Goal: Use online tool/utility: Utilize a website feature to perform a specific function

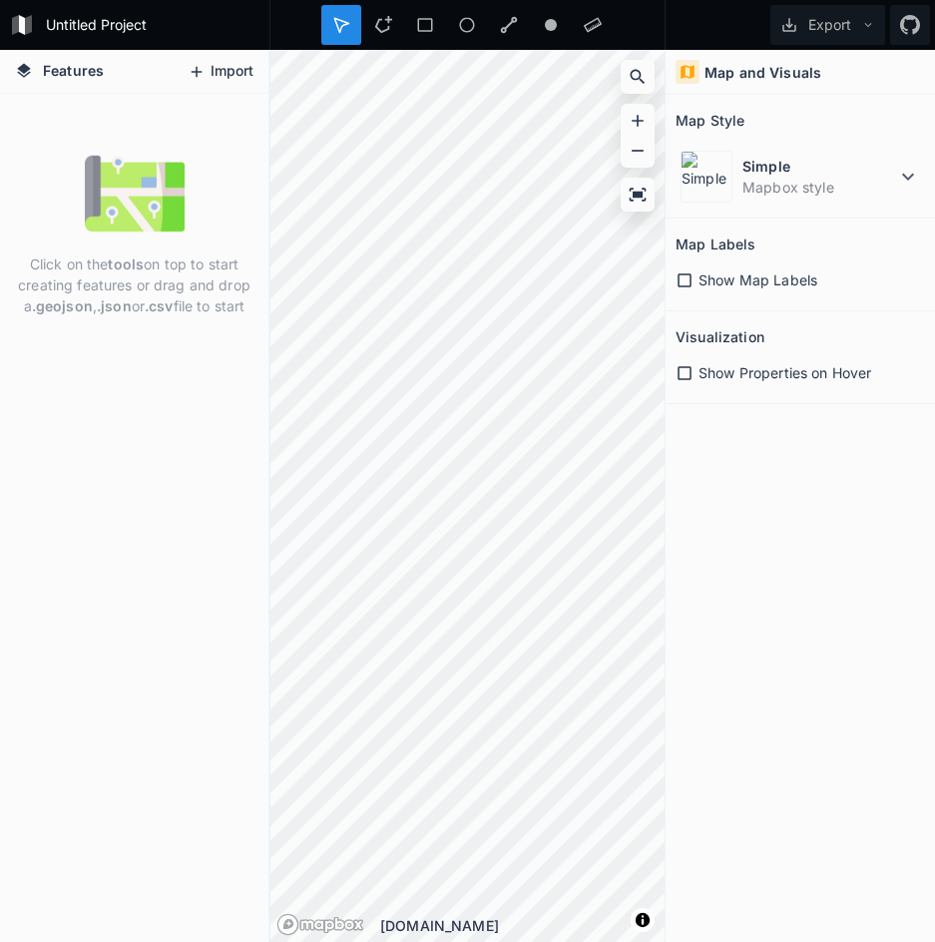
click at [208, 65] on button "Import" at bounding box center [221, 72] width 86 height 32
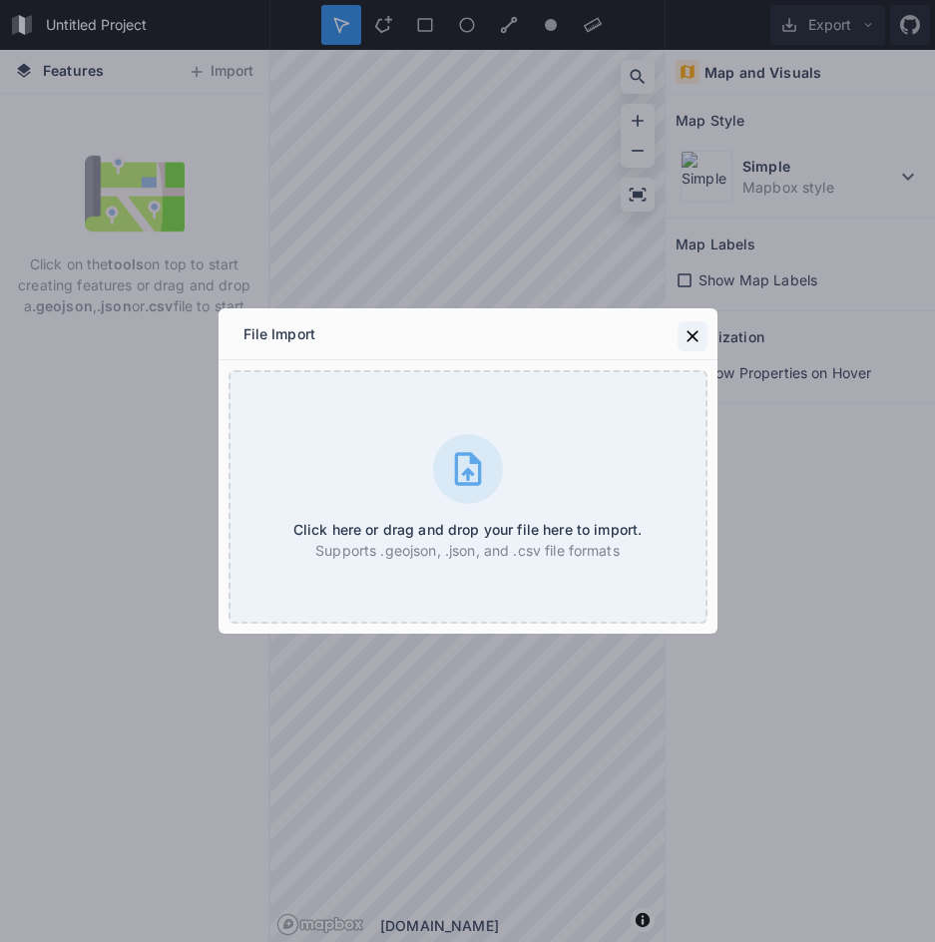
click at [692, 333] on icon at bounding box center [693, 336] width 20 height 20
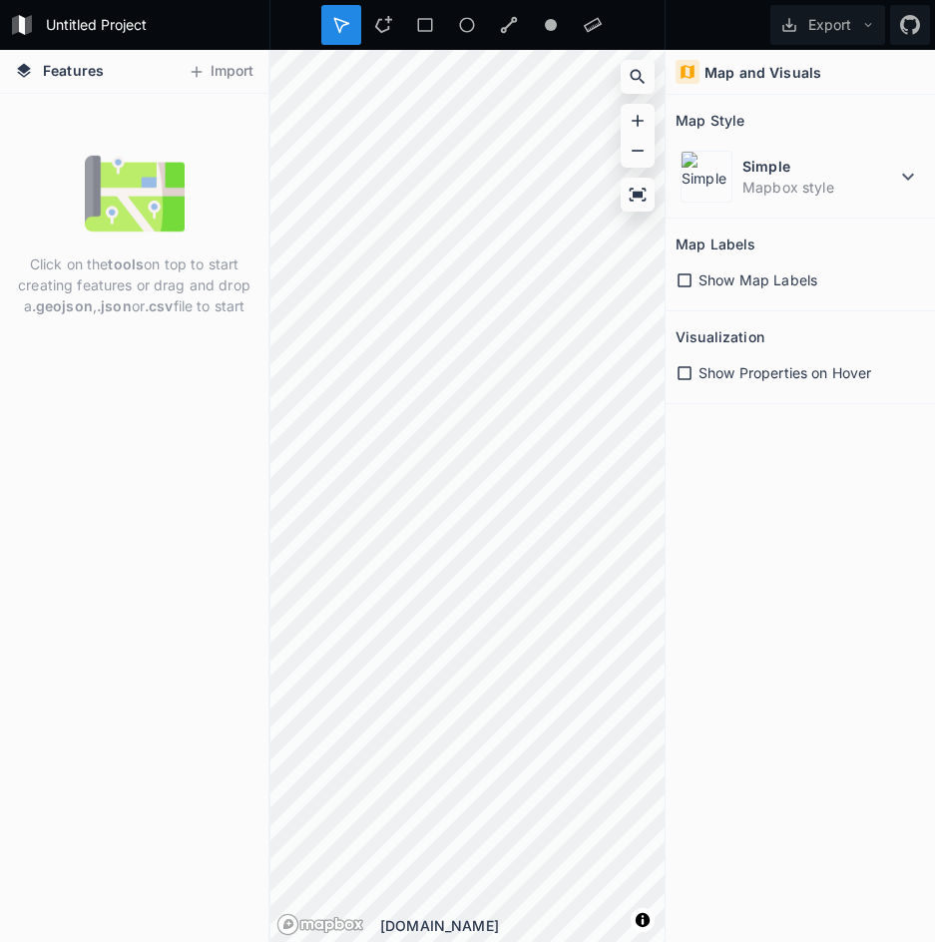
click at [50, 84] on h4 "Features" at bounding box center [59, 71] width 109 height 43
click at [835, 18] on button "Export" at bounding box center [827, 25] width 115 height 40
click at [708, 284] on span "Show Map Labels" at bounding box center [758, 279] width 119 height 21
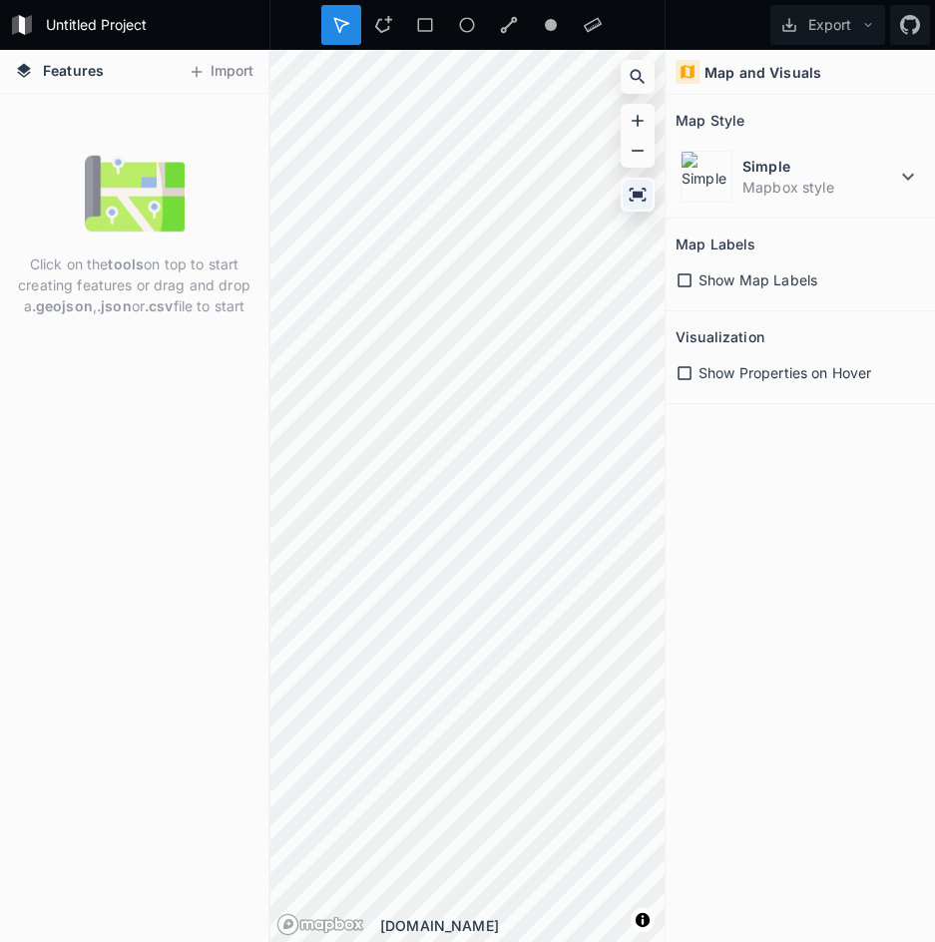
click at [635, 192] on icon at bounding box center [638, 194] width 17 height 13
click at [644, 143] on icon at bounding box center [638, 151] width 20 height 20
click at [642, 119] on icon at bounding box center [638, 121] width 20 height 20
click at [639, 196] on icon at bounding box center [638, 194] width 17 height 13
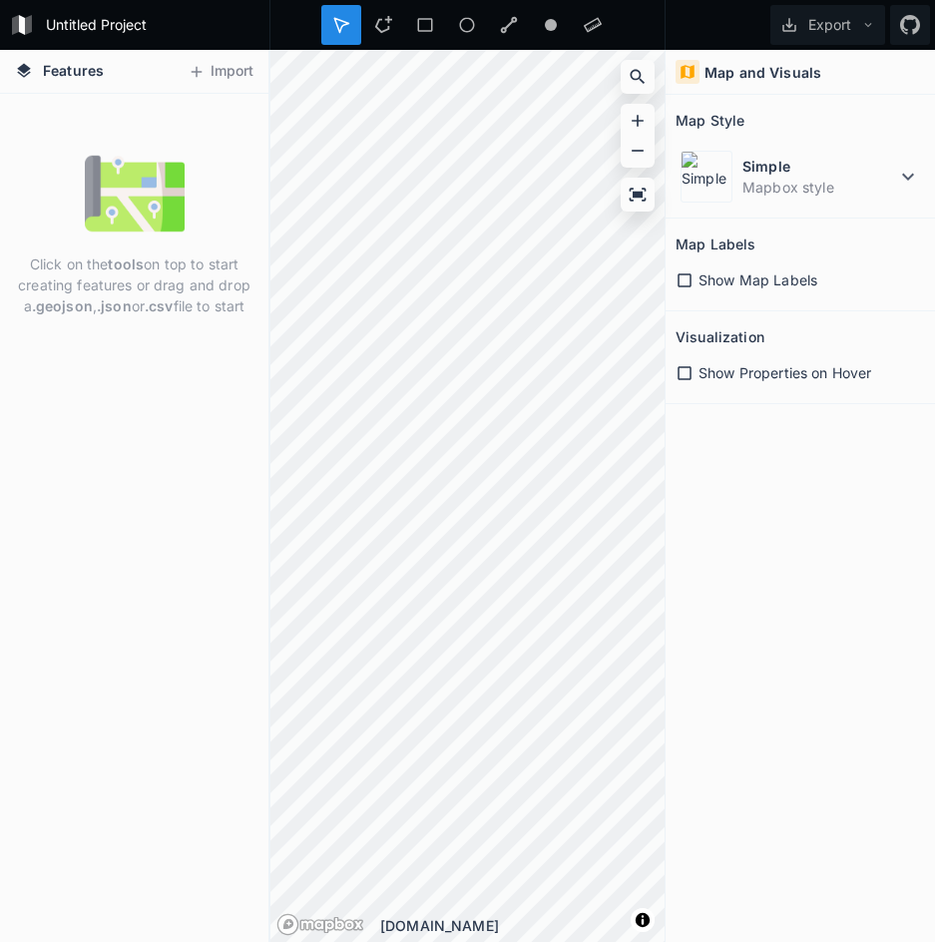
click at [170, 294] on p "Click on the tools on top to start creating features or drag and drop a .geojso…" at bounding box center [134, 285] width 239 height 63
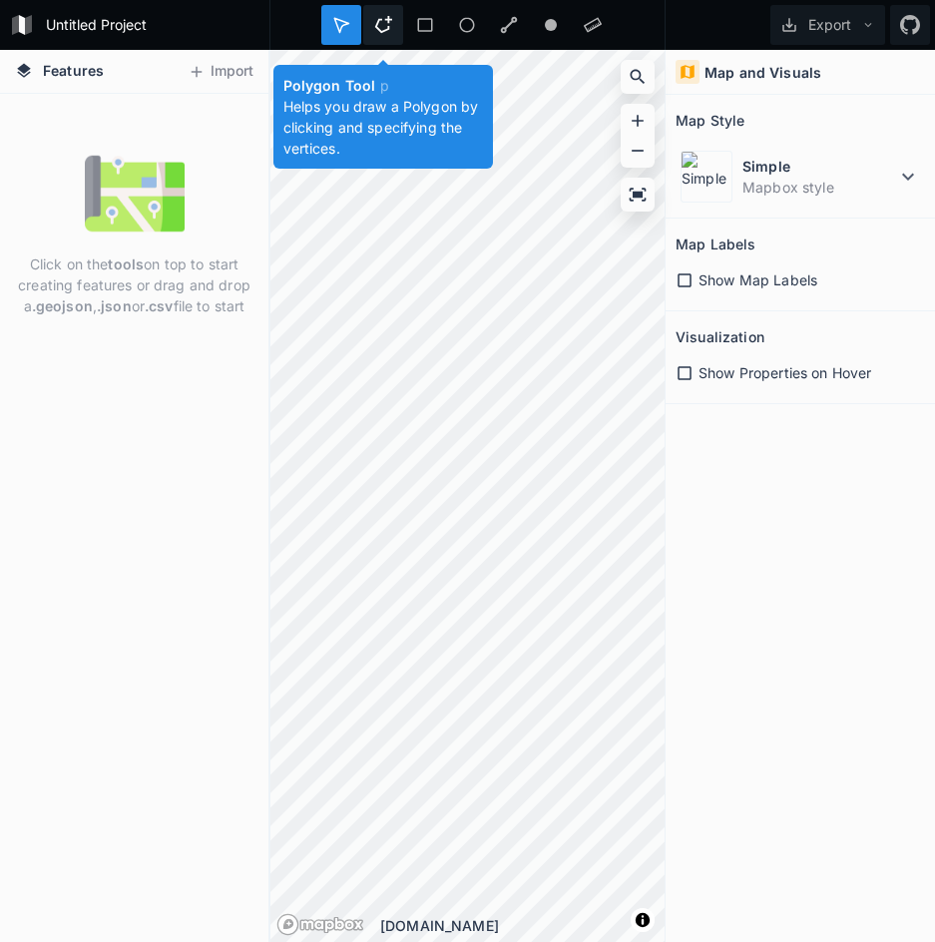
click at [379, 29] on icon at bounding box center [383, 25] width 18 height 18
